Goal: Transaction & Acquisition: Purchase product/service

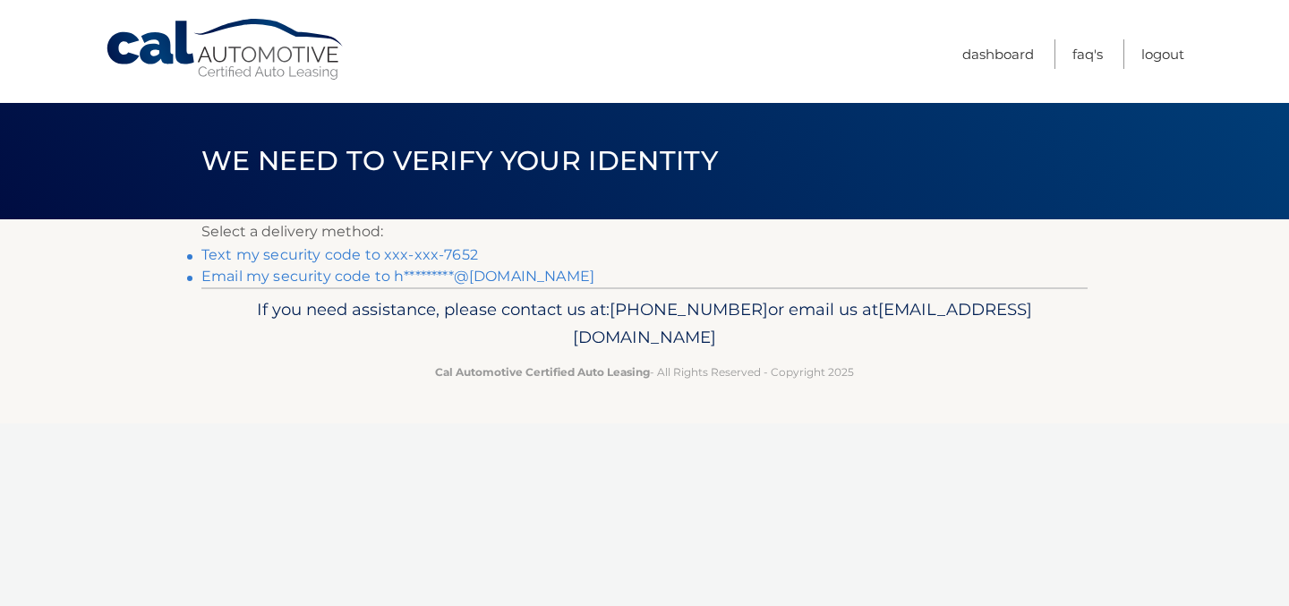
click at [430, 249] on link "Text my security code to xxx-xxx-7652" at bounding box center [339, 254] width 277 height 17
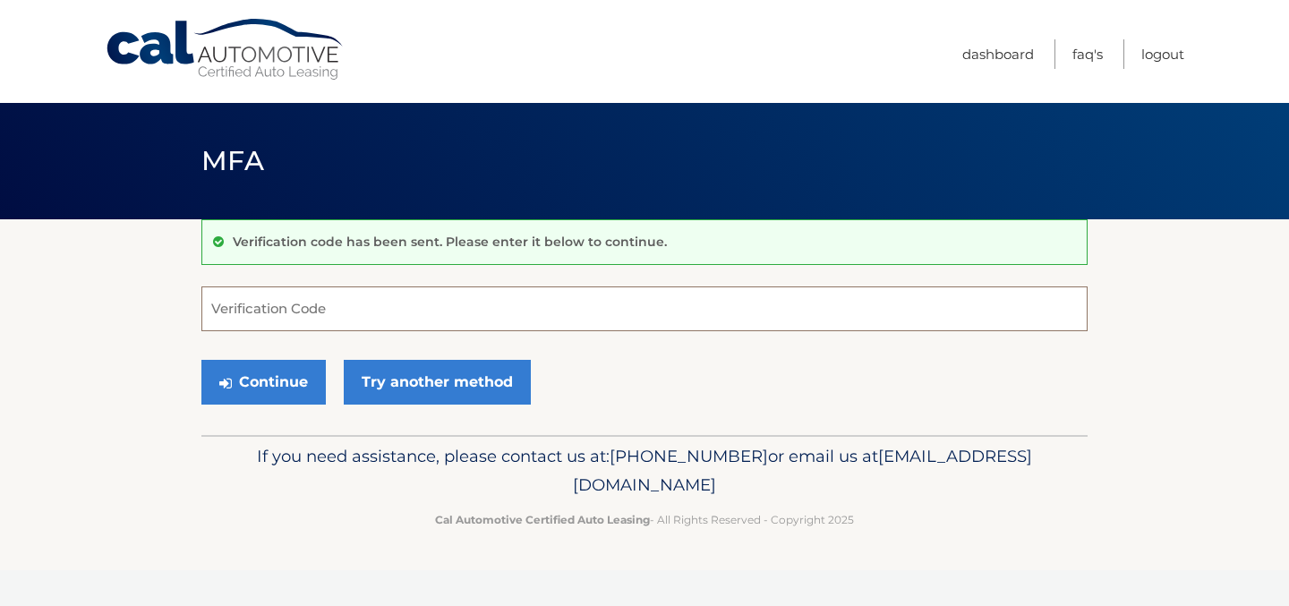
click at [421, 316] on input "Verification Code" at bounding box center [644, 309] width 886 height 45
type input "165763"
click at [285, 379] on button "Continue" at bounding box center [263, 382] width 124 height 45
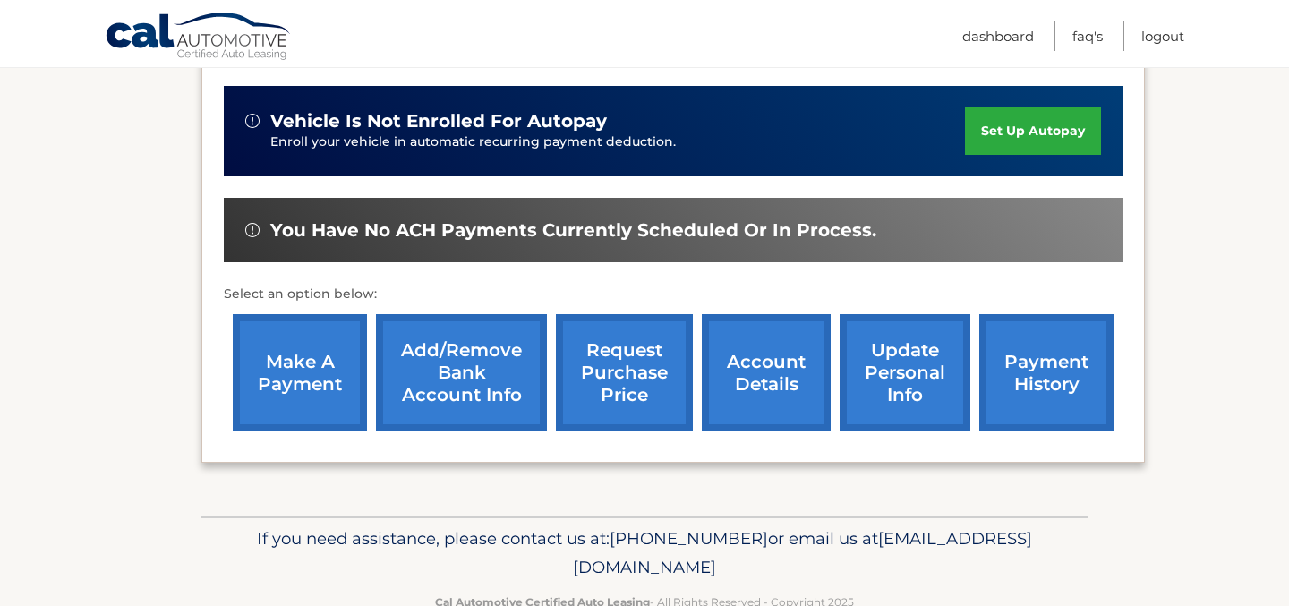
scroll to position [462, 0]
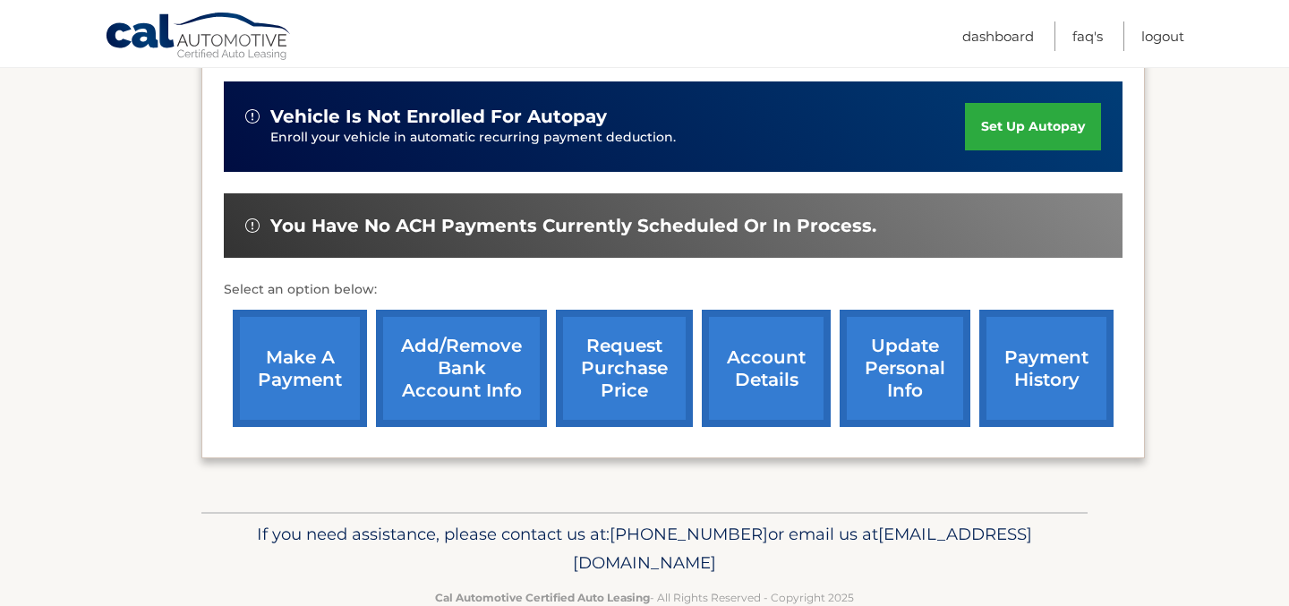
click at [301, 354] on link "make a payment" at bounding box center [300, 368] width 134 height 117
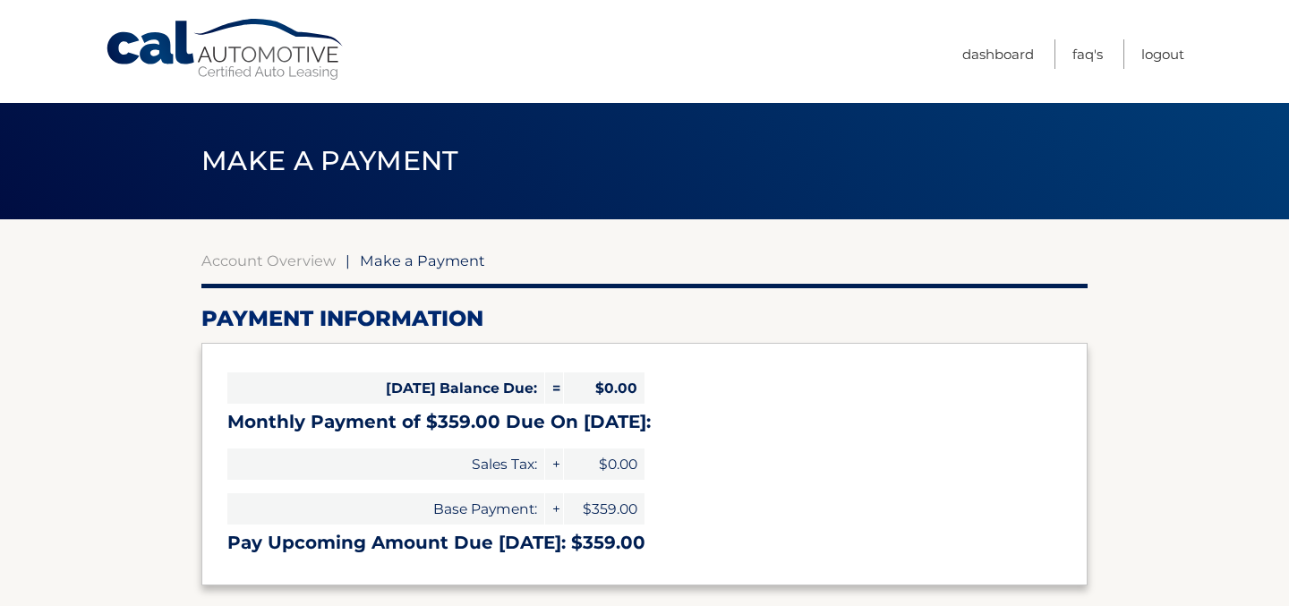
select select "ZTFiMDUyNmQtMDFjZi00MWRhLWI5N2MtZjU5NzU5ZTExZjYz"
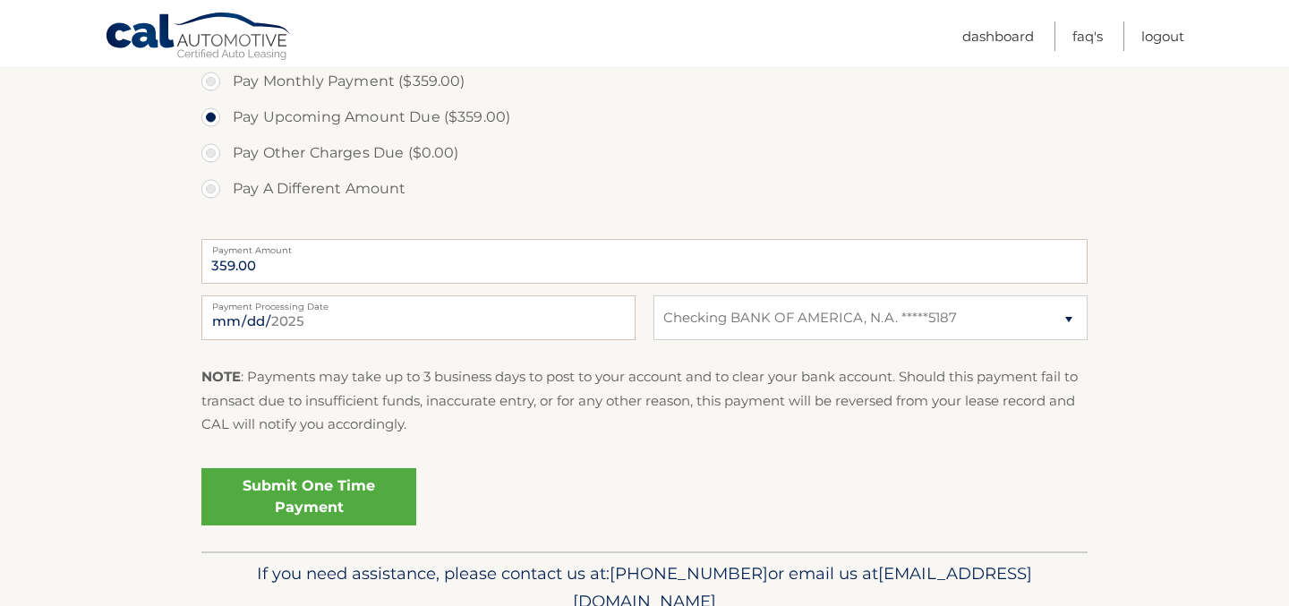
scroll to position [595, 0]
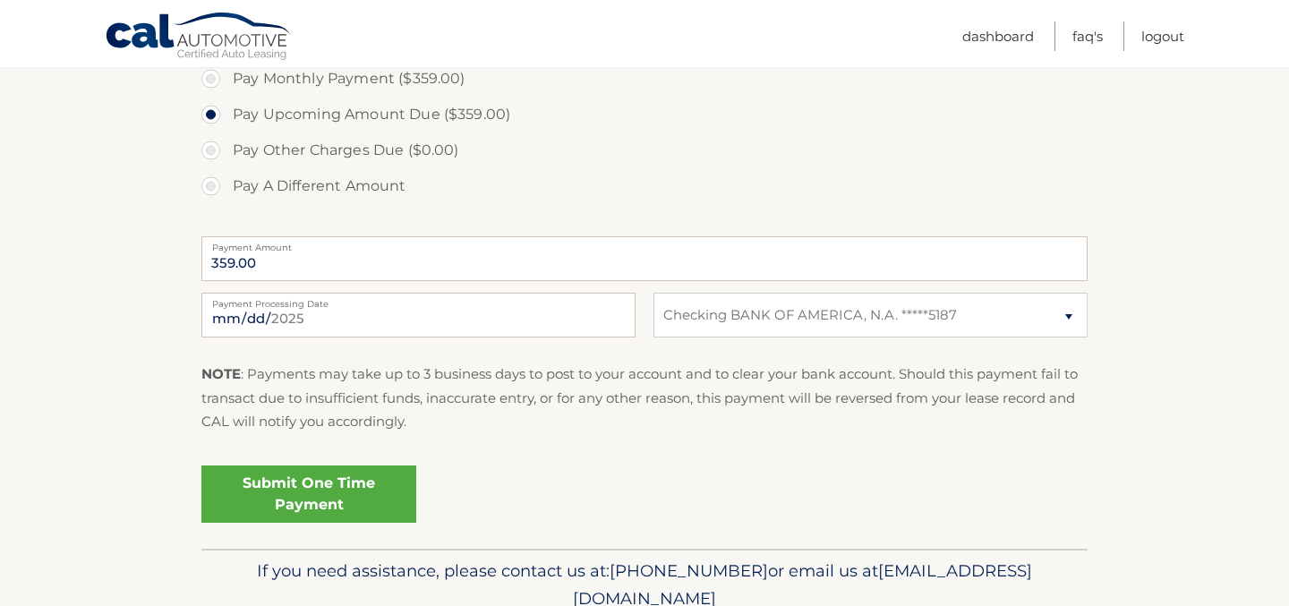
click at [343, 497] on link "Submit One Time Payment" at bounding box center [308, 494] width 215 height 57
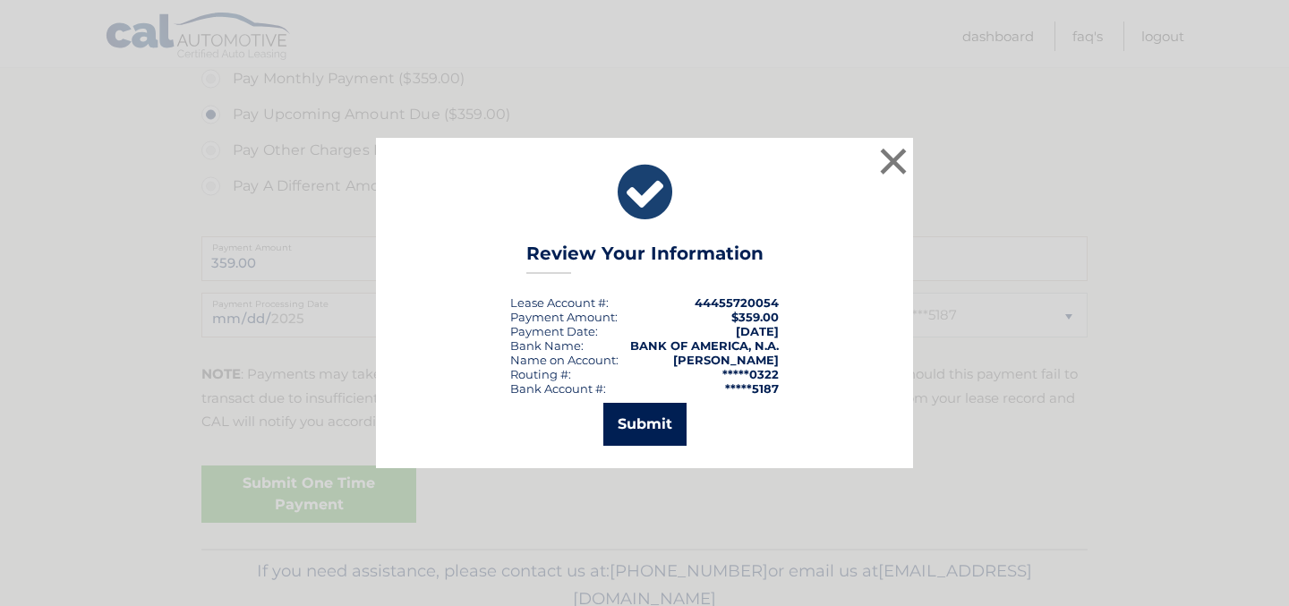
click at [647, 414] on button "Submit" at bounding box center [644, 424] width 83 height 43
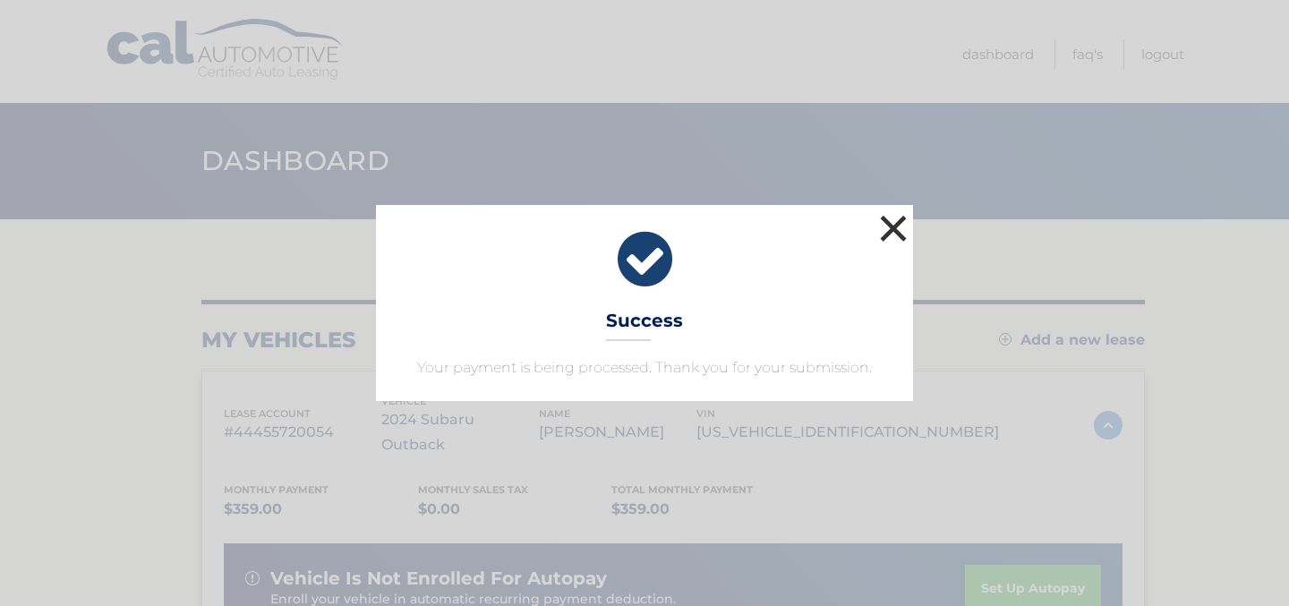
click at [892, 221] on button "×" at bounding box center [894, 228] width 36 height 36
